Goal: Task Accomplishment & Management: Use online tool/utility

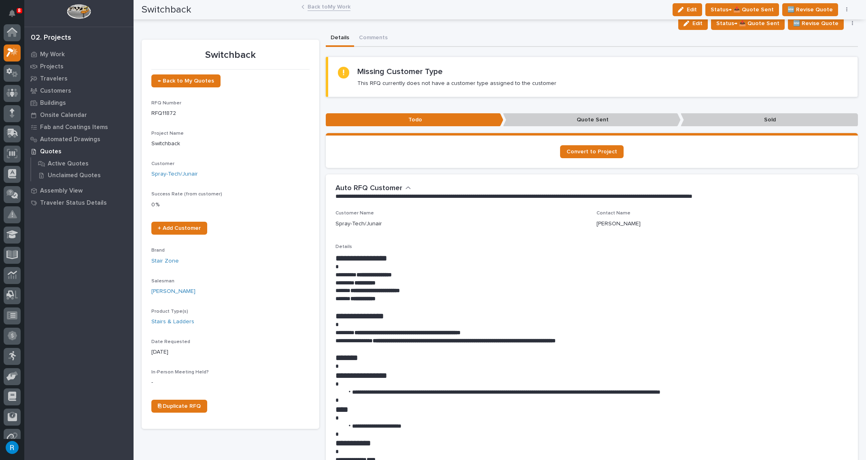
scroll to position [20, 0]
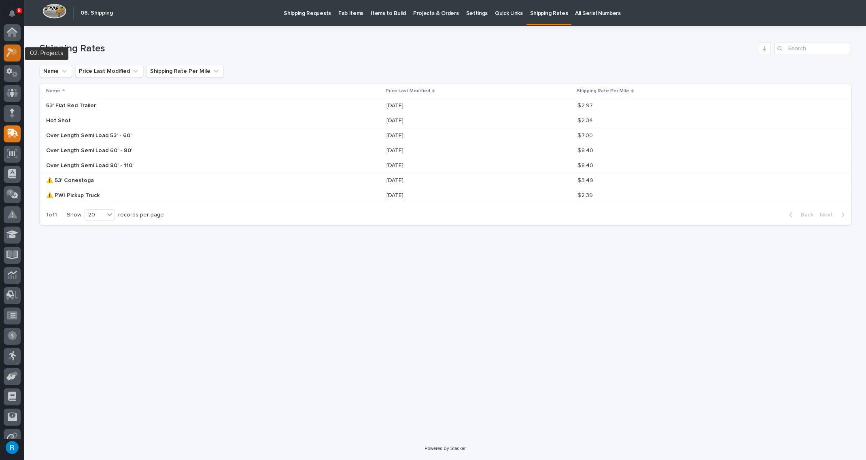
click at [9, 50] on icon at bounding box center [9, 53] width 7 height 9
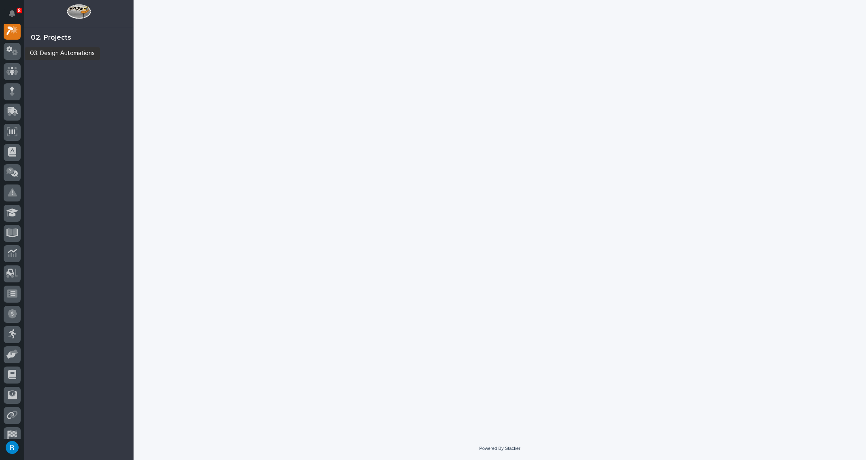
scroll to position [20, 0]
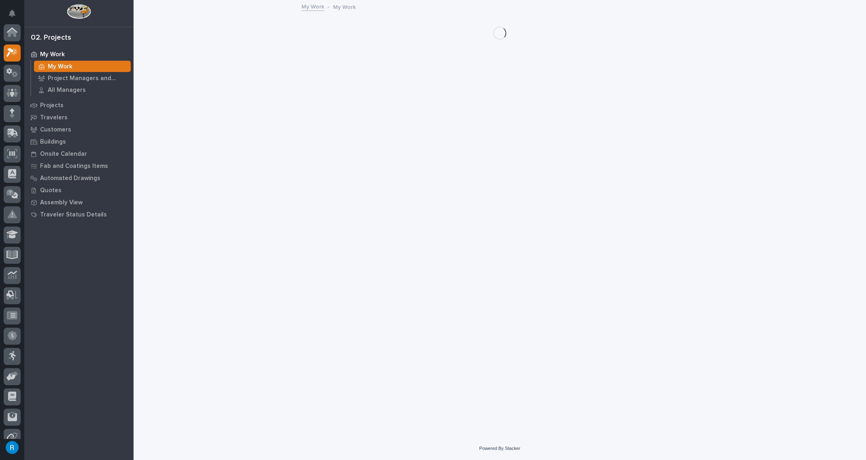
scroll to position [20, 0]
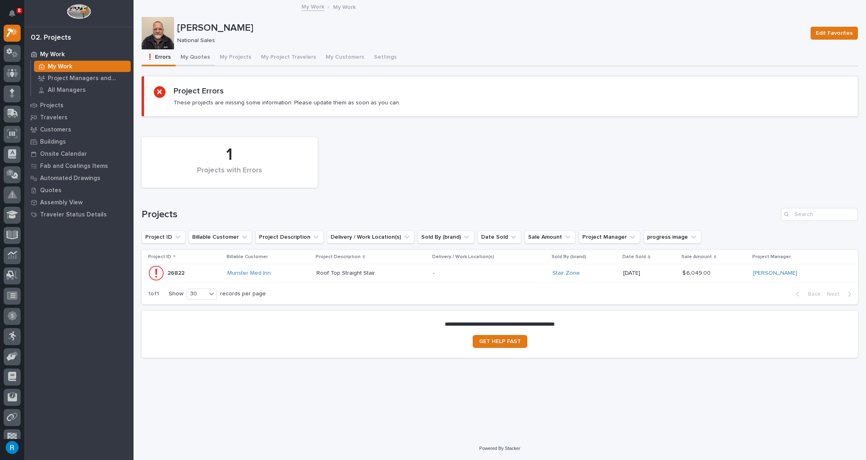
click at [195, 57] on button "My Quotes" at bounding box center [195, 57] width 39 height 17
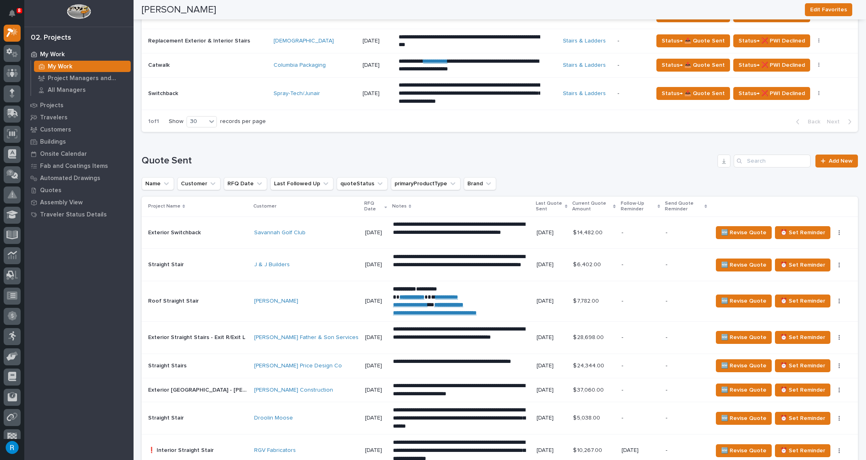
scroll to position [478, 0]
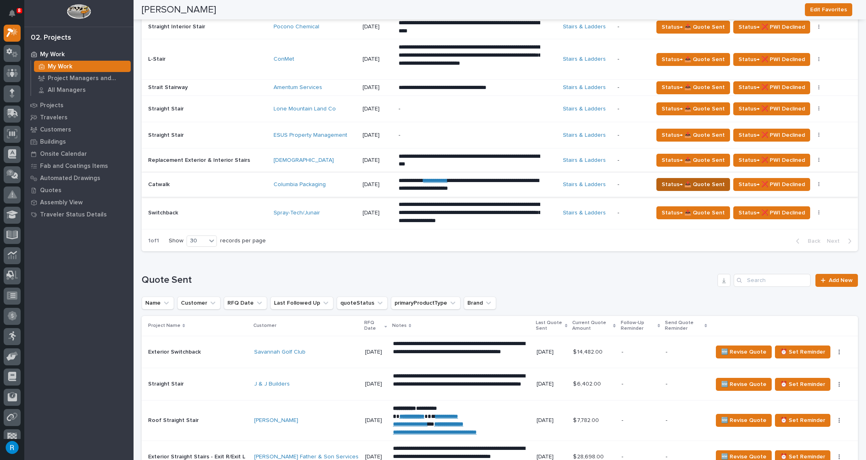
click at [705, 182] on span "Status→ 📤 Quote Sent" at bounding box center [692, 185] width 63 height 10
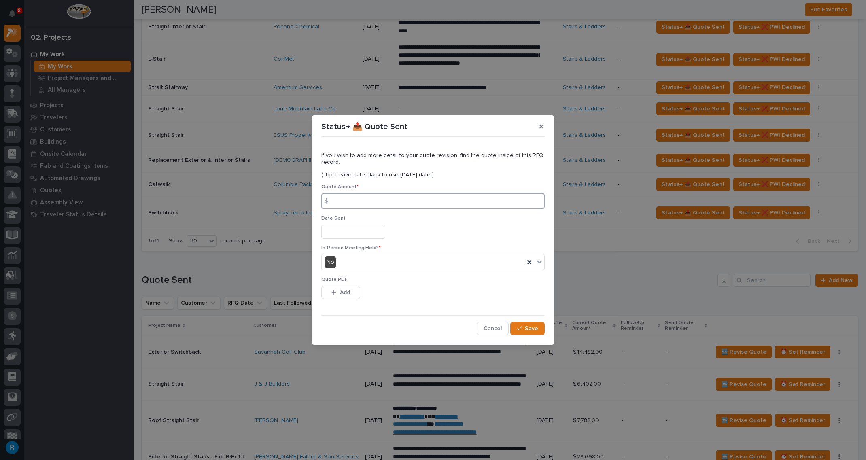
click at [350, 202] on input at bounding box center [432, 201] width 223 height 16
type input "19121.00"
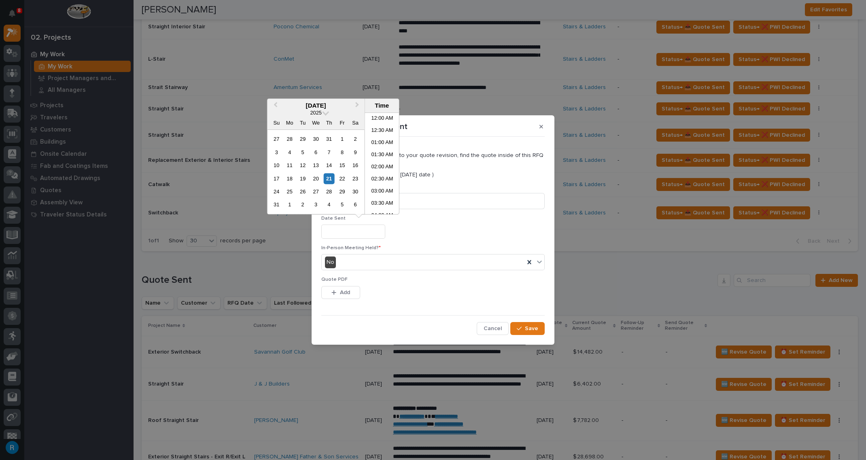
scroll to position [234, 0]
click at [328, 175] on div "21" at bounding box center [329, 178] width 11 height 11
type input "**********"
click at [348, 292] on span "Add" at bounding box center [345, 292] width 10 height 7
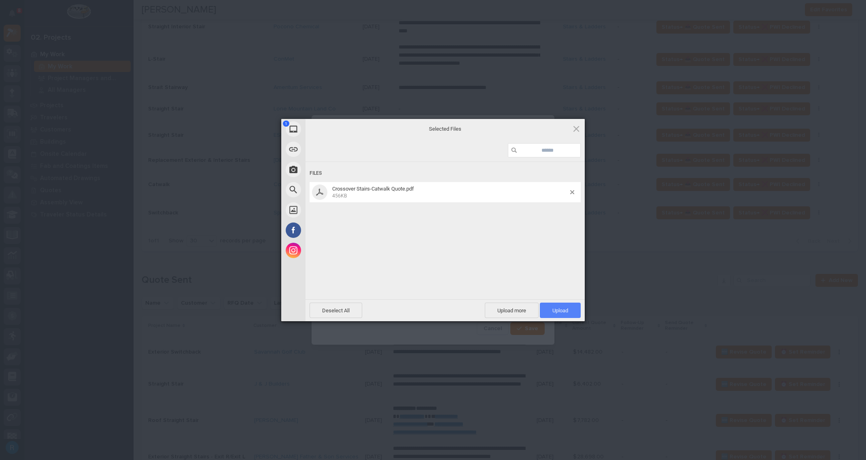
click at [556, 311] on span "Upload 1" at bounding box center [560, 310] width 16 height 6
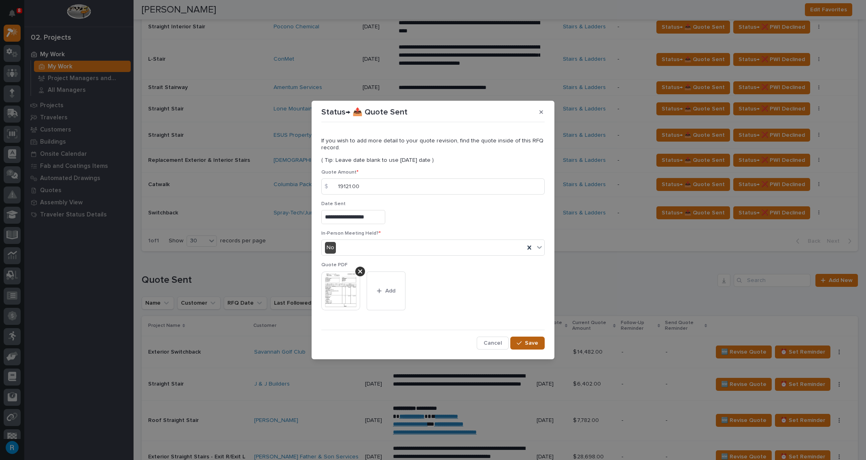
click at [530, 342] on span "Save" at bounding box center [531, 342] width 13 height 7
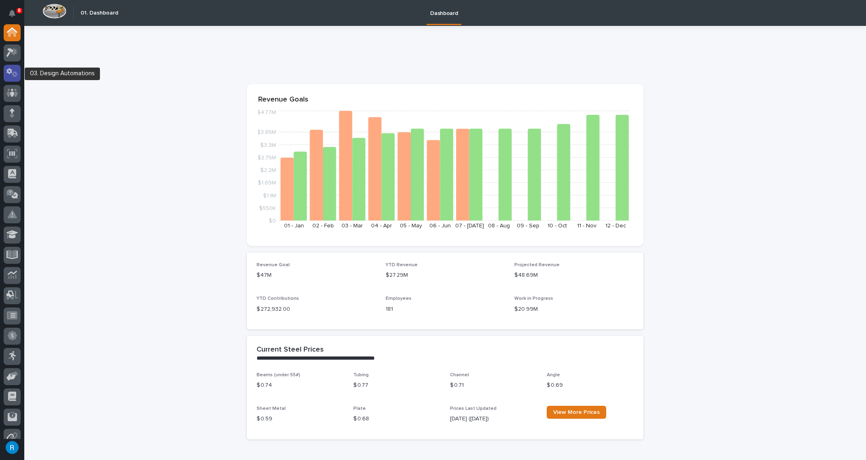
click at [12, 76] on icon at bounding box center [12, 72] width 12 height 9
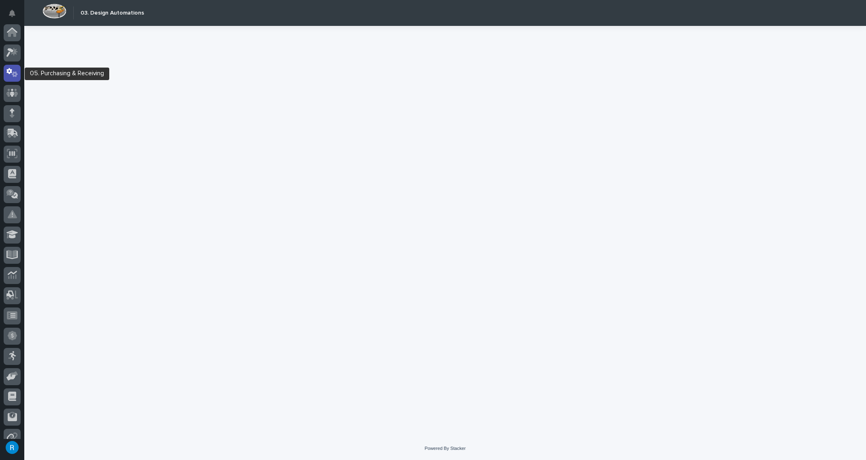
scroll to position [40, 0]
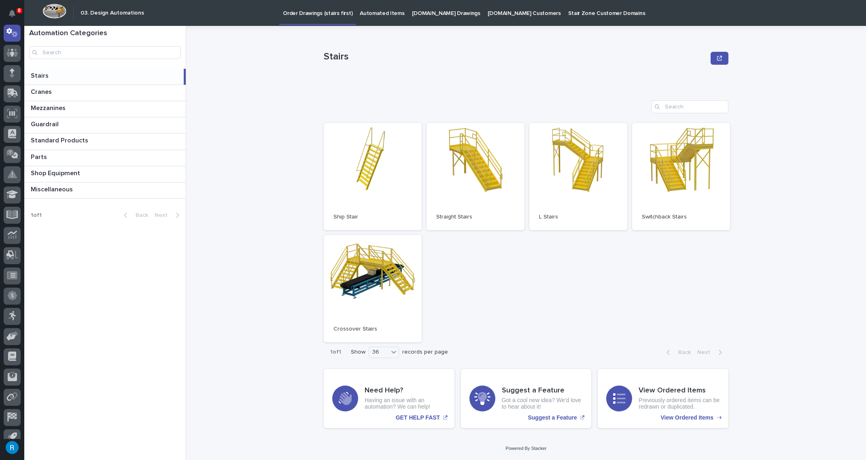
click at [366, 15] on p "Automated Items" at bounding box center [382, 8] width 45 height 17
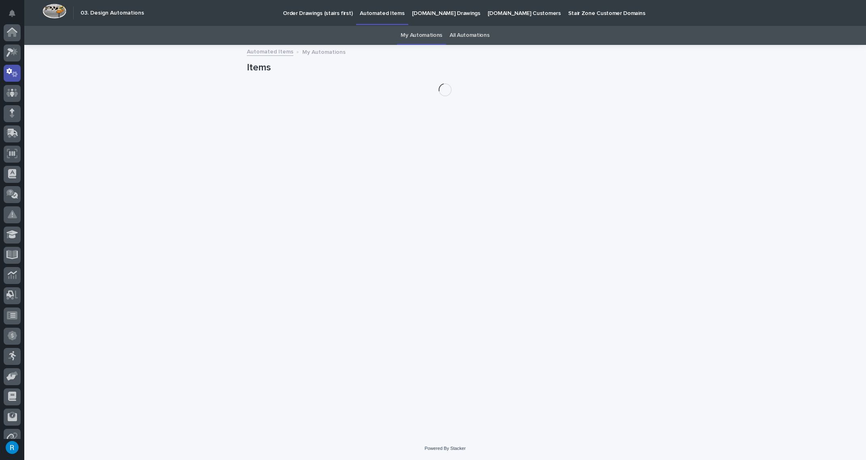
scroll to position [40, 0]
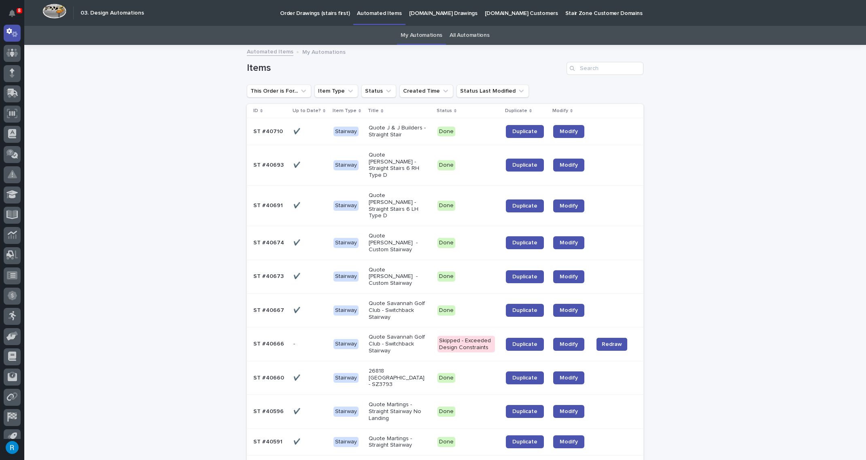
click at [306, 199] on div "✔️ ✔️" at bounding box center [310, 205] width 34 height 13
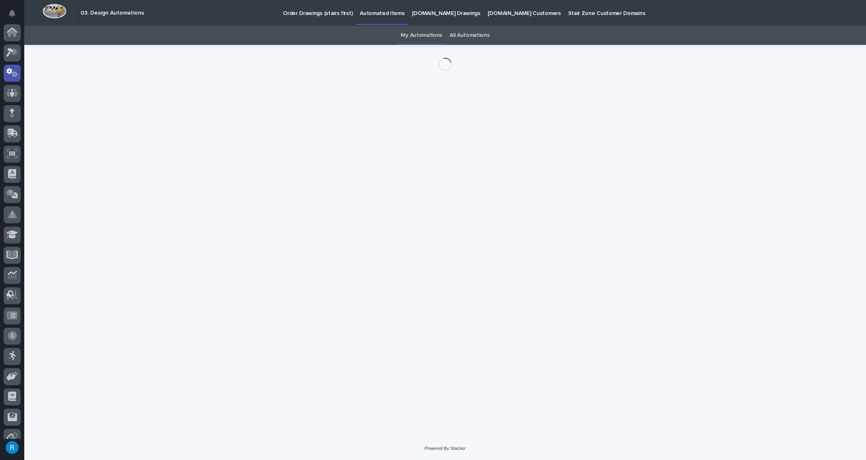
scroll to position [40, 0]
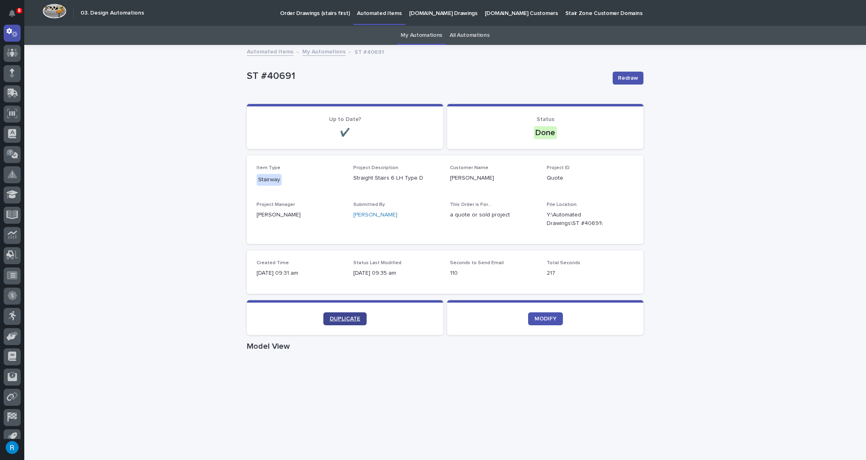
click at [345, 318] on span "DUPLICATE" at bounding box center [345, 319] width 30 height 6
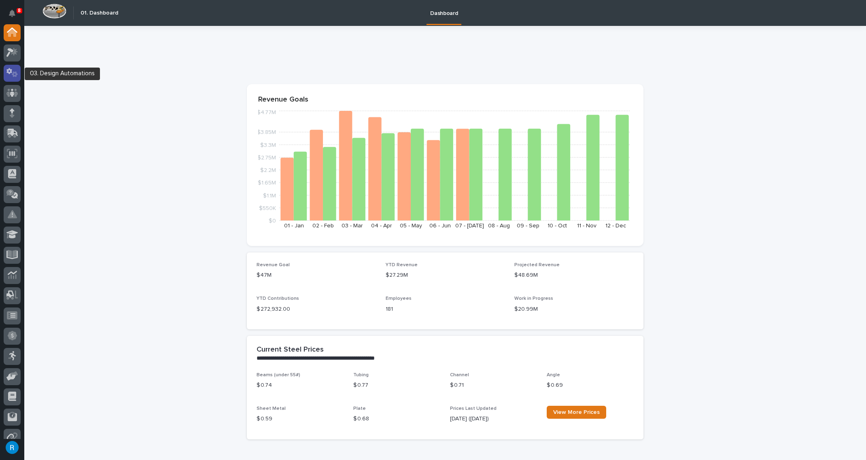
click at [10, 70] on icon at bounding box center [9, 71] width 6 height 6
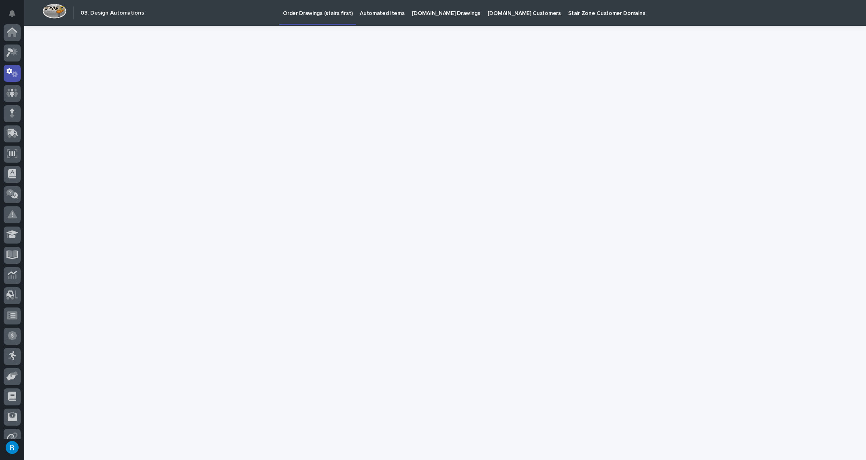
scroll to position [40, 0]
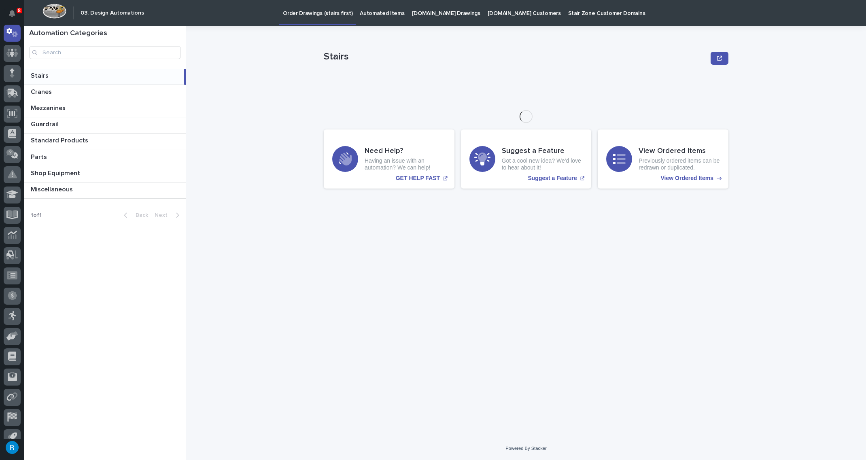
click at [368, 13] on p "Automated Items" at bounding box center [382, 8] width 45 height 17
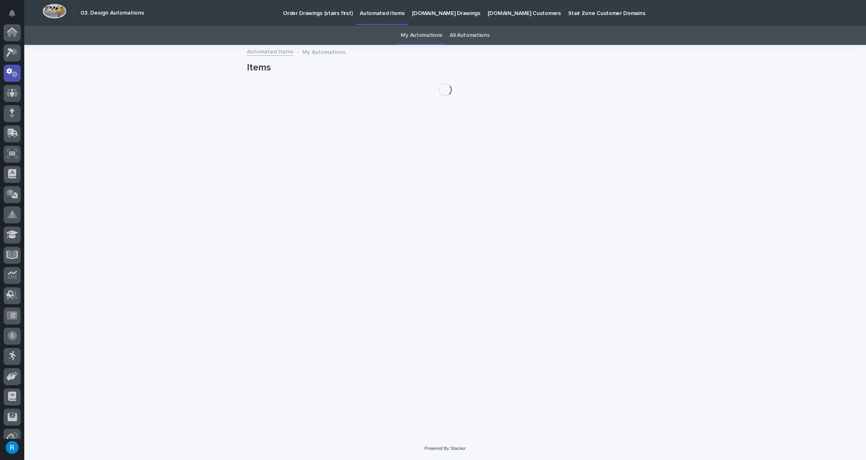
scroll to position [40, 0]
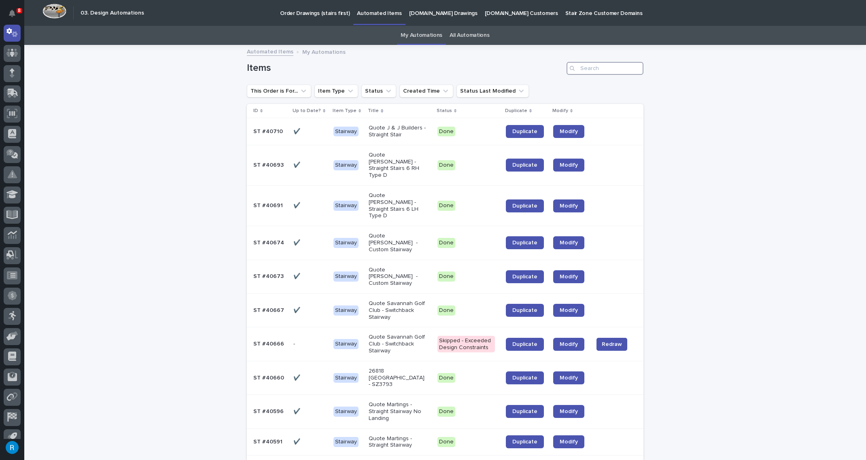
click at [590, 69] on input "Search" at bounding box center [604, 68] width 77 height 13
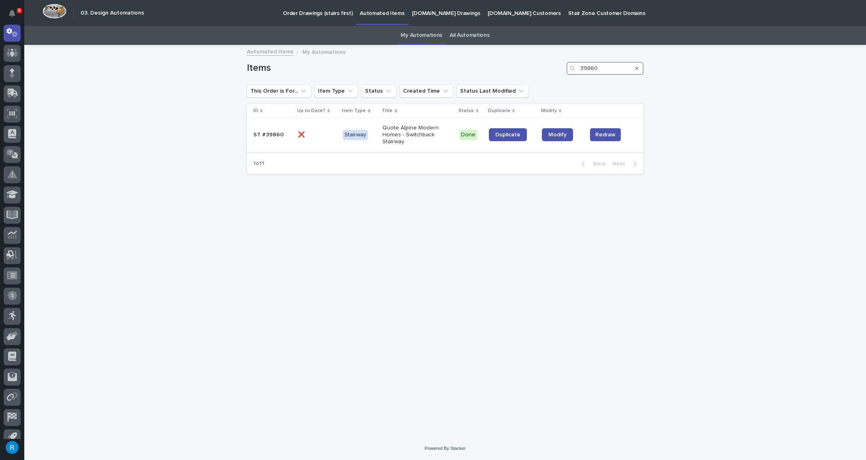
type input "39860"
click at [324, 135] on p at bounding box center [317, 134] width 38 height 7
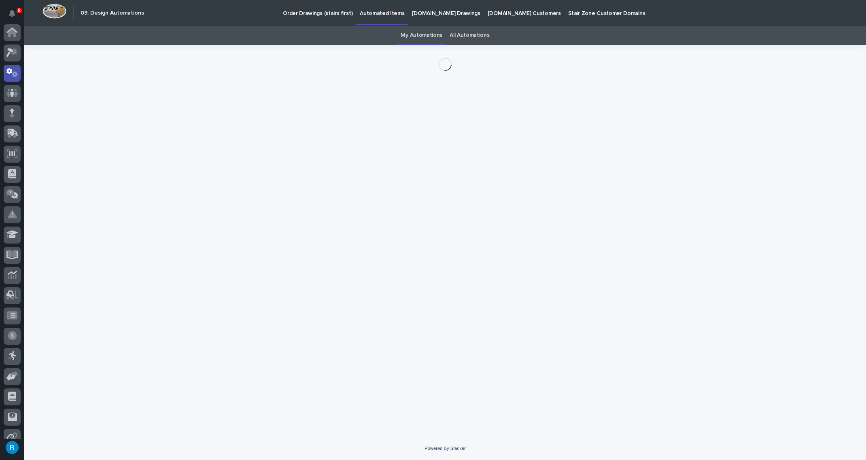
scroll to position [40, 0]
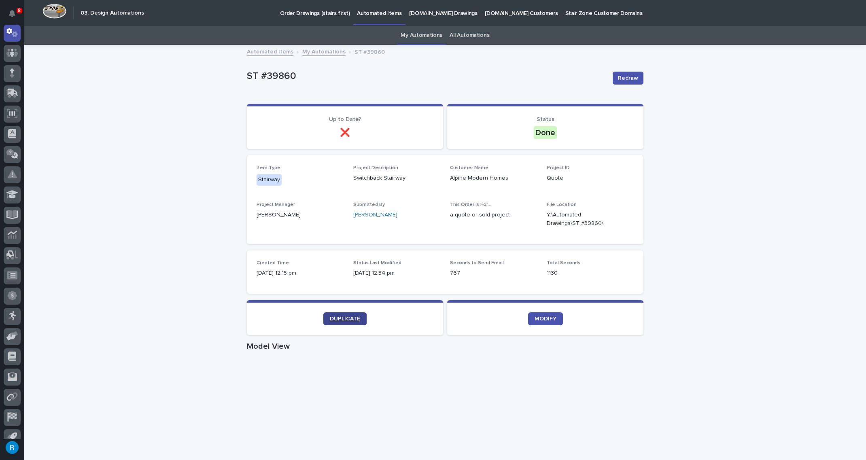
click at [337, 318] on span "DUPLICATE" at bounding box center [345, 319] width 30 height 6
